Goal: Obtain resource: Download file/media

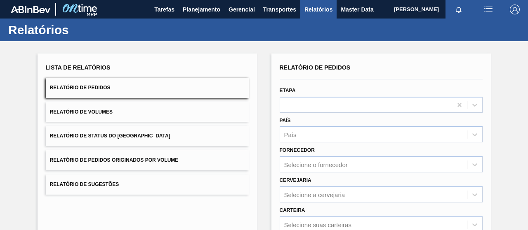
scroll to position [150, 0]
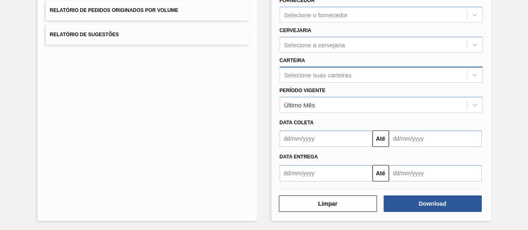
click at [304, 76] on div "Selecione suas carteiras" at bounding box center [317, 74] width 67 height 7
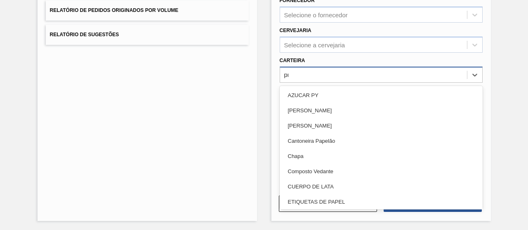
type input "pre"
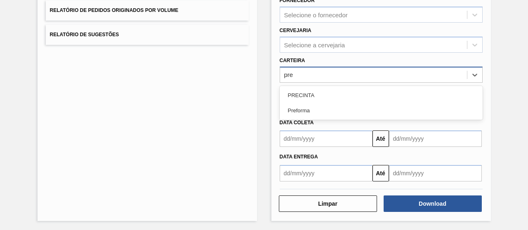
click at [303, 111] on div "Preforma" at bounding box center [381, 110] width 203 height 15
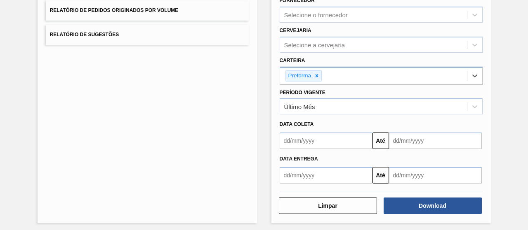
click at [311, 143] on input "text" at bounding box center [326, 141] width 93 height 16
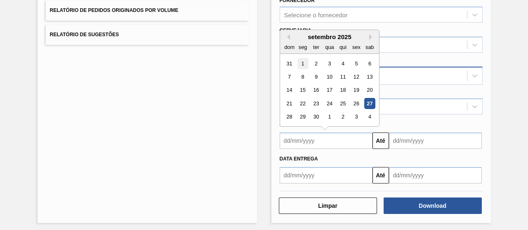
click at [305, 61] on div "1" at bounding box center [302, 63] width 11 height 11
type input "[DATE]"
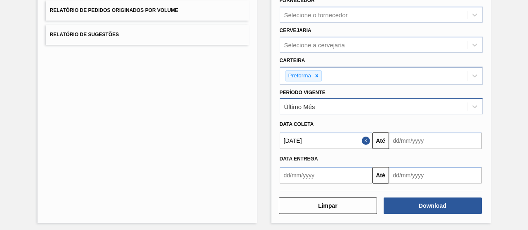
click at [323, 101] on div "Último Mês" at bounding box center [373, 107] width 187 height 12
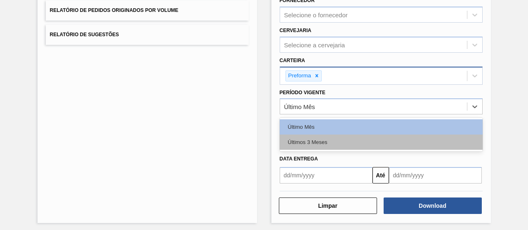
click at [310, 136] on div "Últimos 3 Meses" at bounding box center [381, 142] width 203 height 15
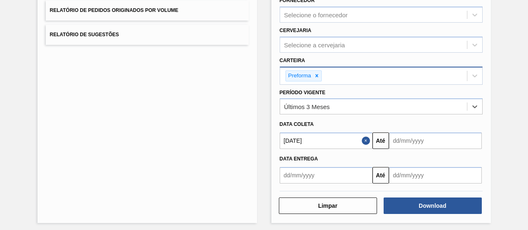
click at [424, 139] on input "text" at bounding box center [435, 141] width 93 height 16
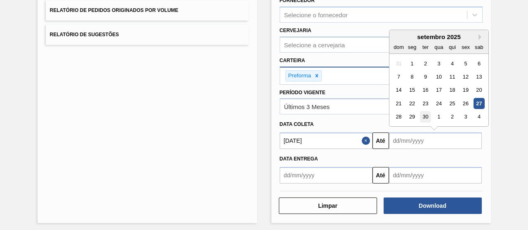
click at [427, 117] on div "30" at bounding box center [424, 117] width 11 height 11
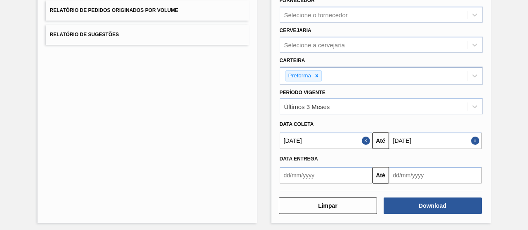
type input "[DATE]"
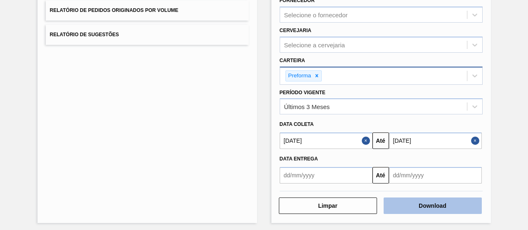
click at [415, 202] on button "Download" at bounding box center [432, 206] width 98 height 16
